Goal: Task Accomplishment & Management: Use online tool/utility

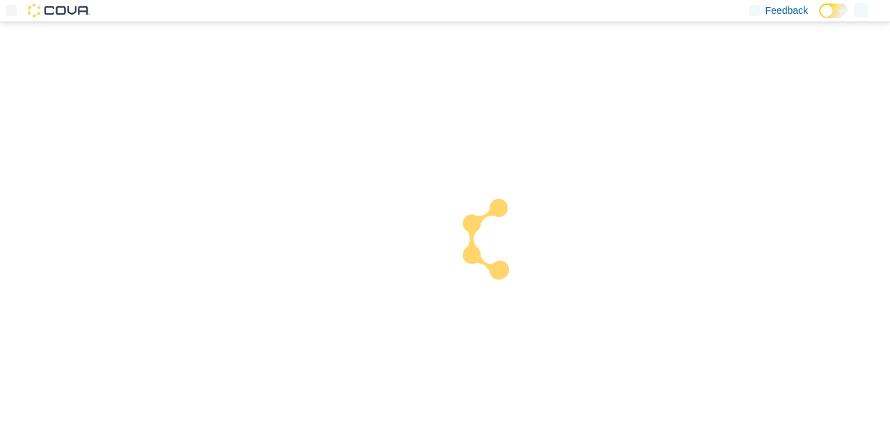
click at [74, 239] on div at bounding box center [445, 230] width 890 height 417
